Goal: Check status: Check status

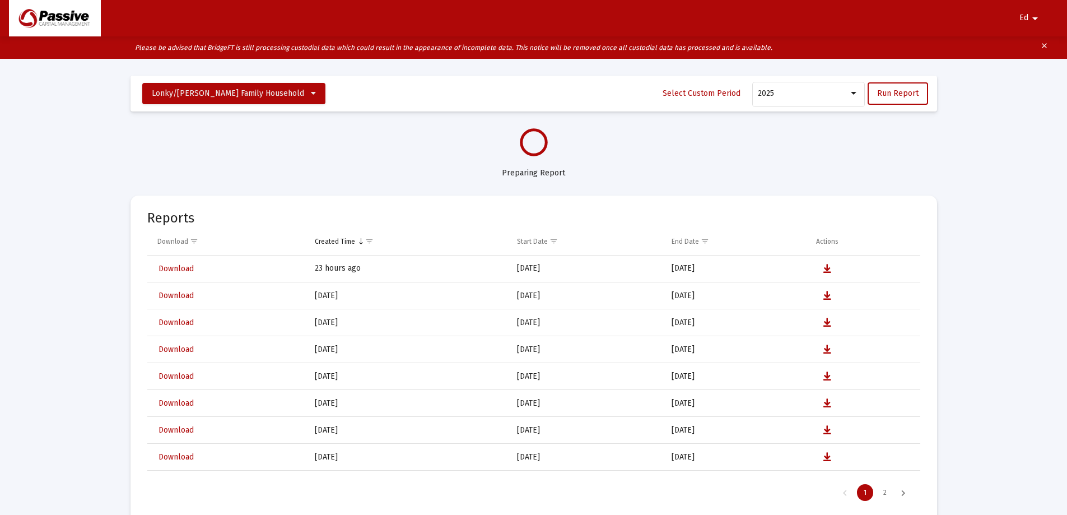
select select "View all"
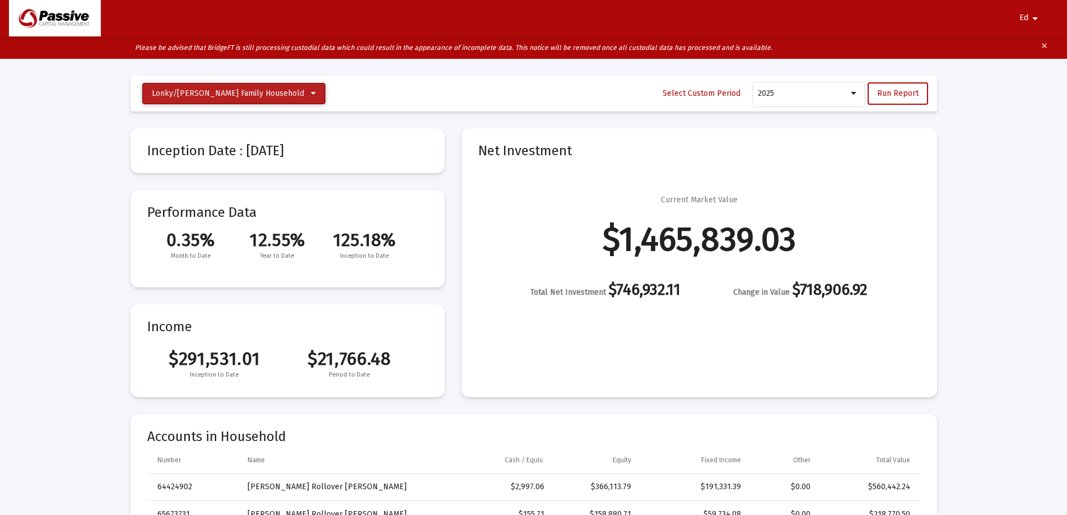
click at [311, 92] on icon at bounding box center [313, 94] width 5 height 8
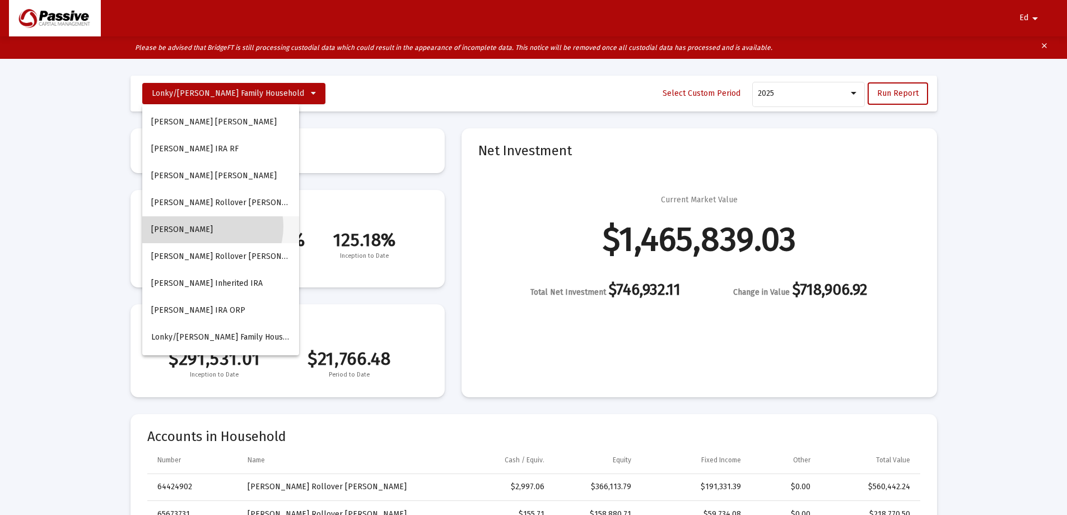
click at [208, 226] on button "[PERSON_NAME]" at bounding box center [220, 229] width 157 height 27
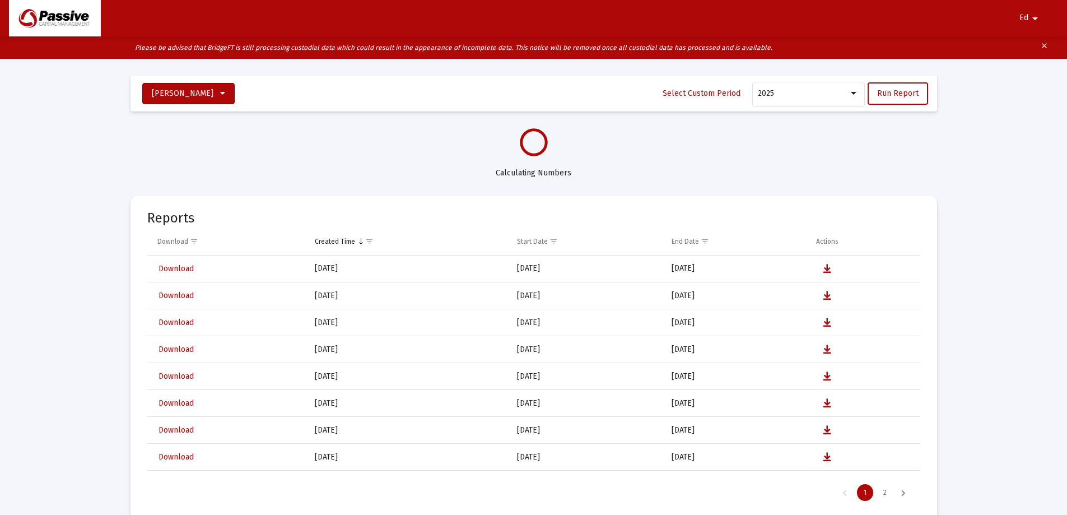
select select "View all"
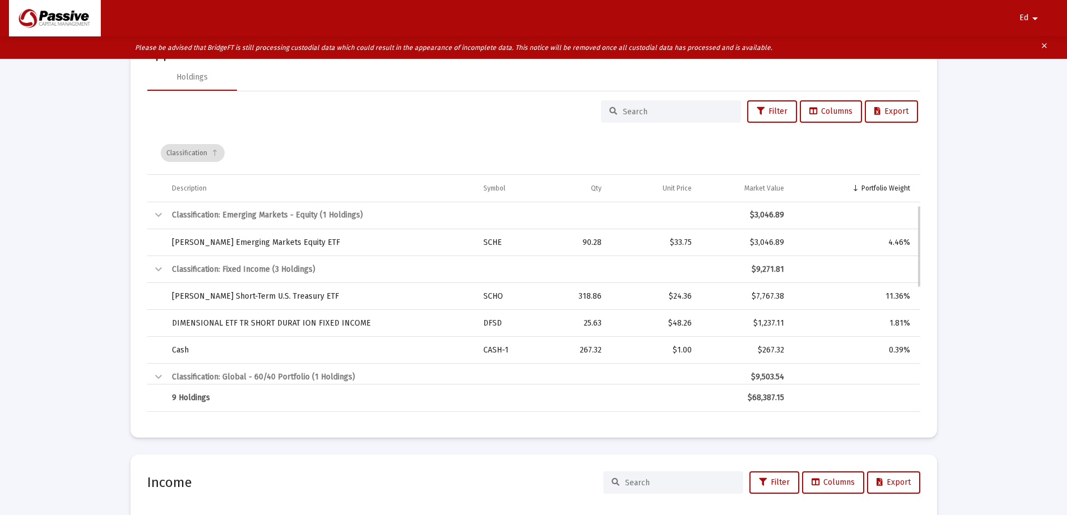
scroll to position [7, 0]
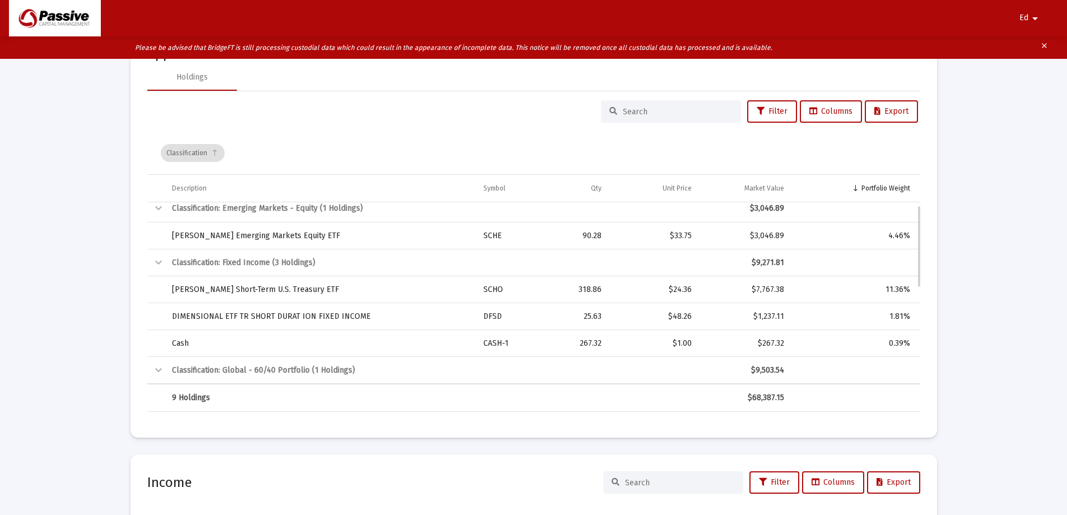
click at [158, 374] on div "Collapse" at bounding box center [158, 370] width 13 height 13
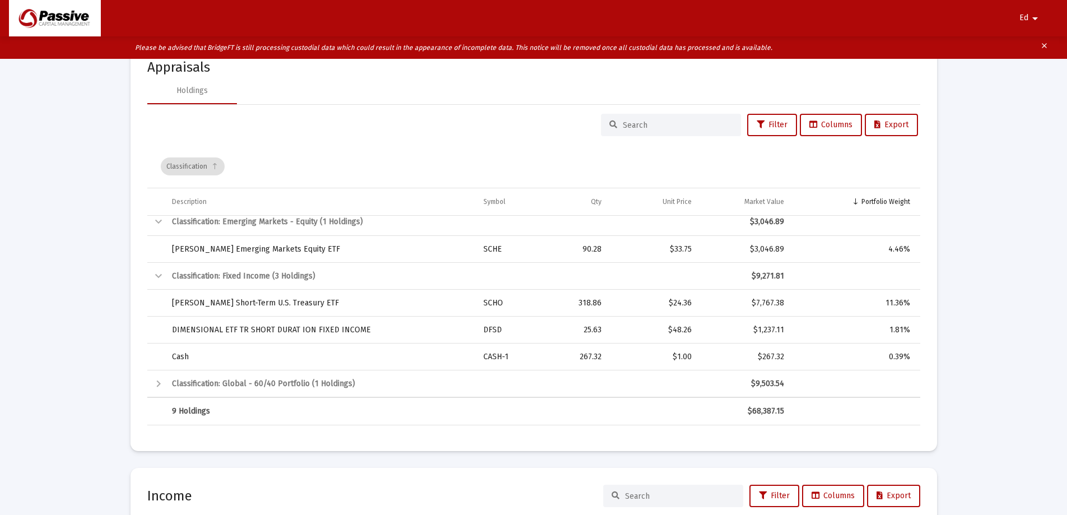
scroll to position [1852, 0]
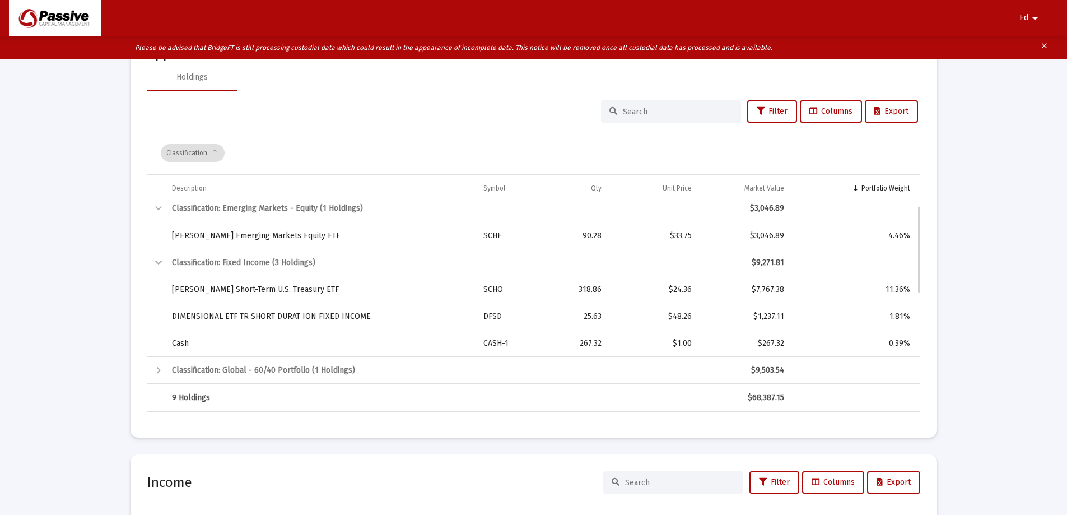
click at [160, 372] on div "Expand" at bounding box center [158, 370] width 13 height 13
click at [157, 369] on div "Collapse" at bounding box center [158, 370] width 13 height 13
click at [240, 373] on td "Classification: Global - 60/40 Portfolio (1 Holdings)" at bounding box center [432, 370] width 536 height 27
click at [156, 369] on div "Expand" at bounding box center [158, 370] width 13 height 13
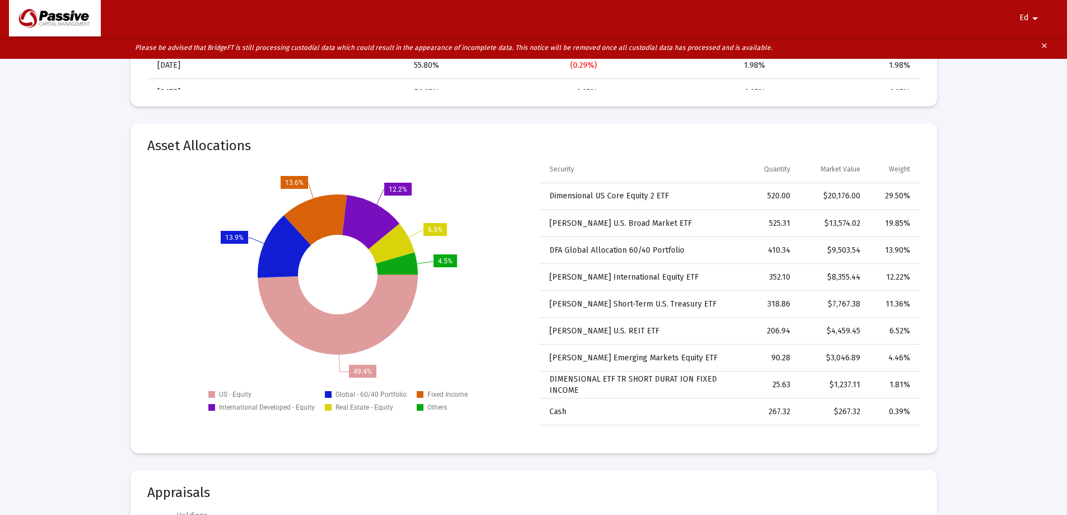
scroll to position [1396, 0]
